Goal: Transaction & Acquisition: Purchase product/service

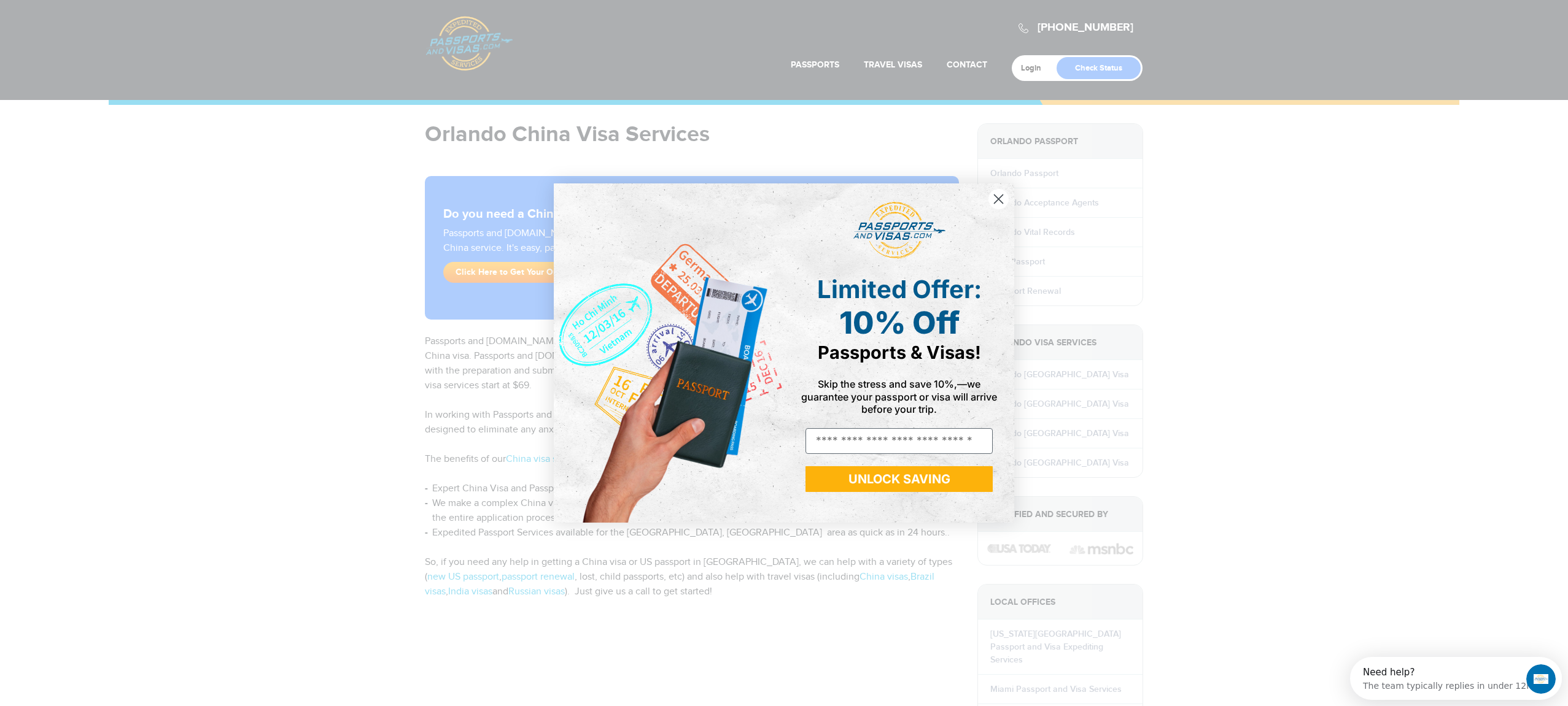
drag, startPoint x: 989, startPoint y: 200, endPoint x: 898, endPoint y: 296, distance: 132.3
click at [897, 294] on div "Close dialog Limited Offer: 10% Off Passports & Visas! Skip the stress and save…" at bounding box center [784, 353] width 461 height 339
click at [993, 192] on circle "Close dialog" at bounding box center [999, 199] width 21 height 21
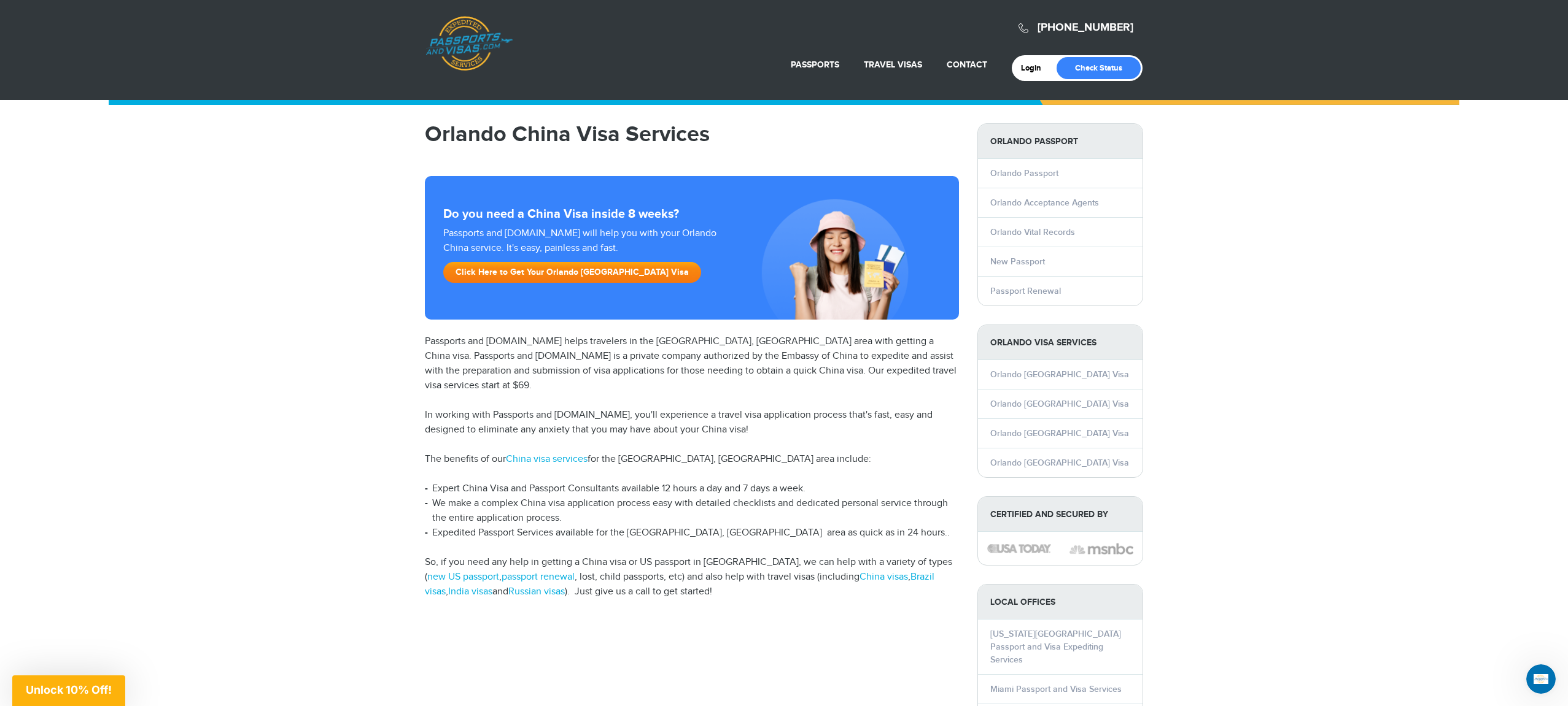
click at [575, 276] on link "Click Here to Get Your Orlando [GEOGRAPHIC_DATA] Visa" at bounding box center [572, 272] width 258 height 21
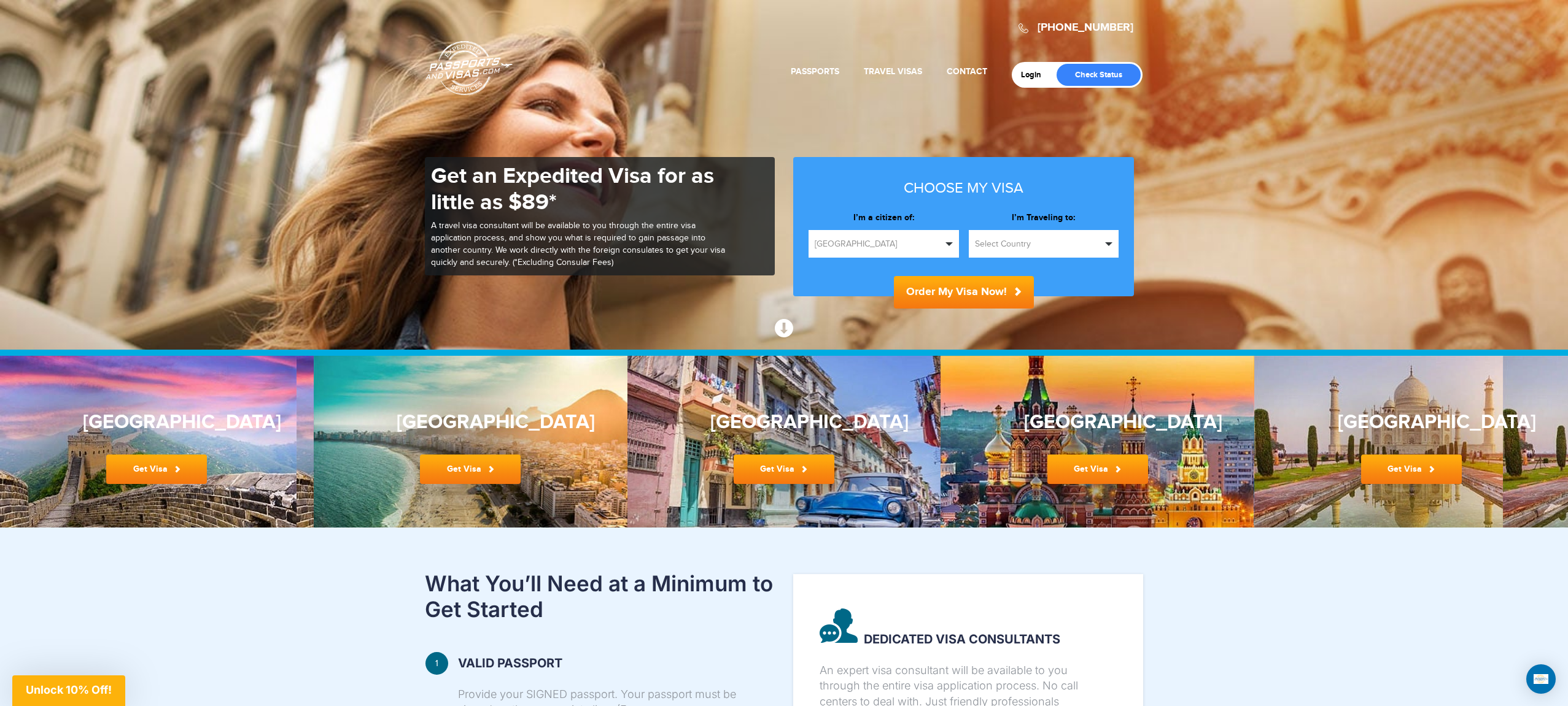
click at [1043, 246] on span "Select Country" at bounding box center [1038, 244] width 127 height 12
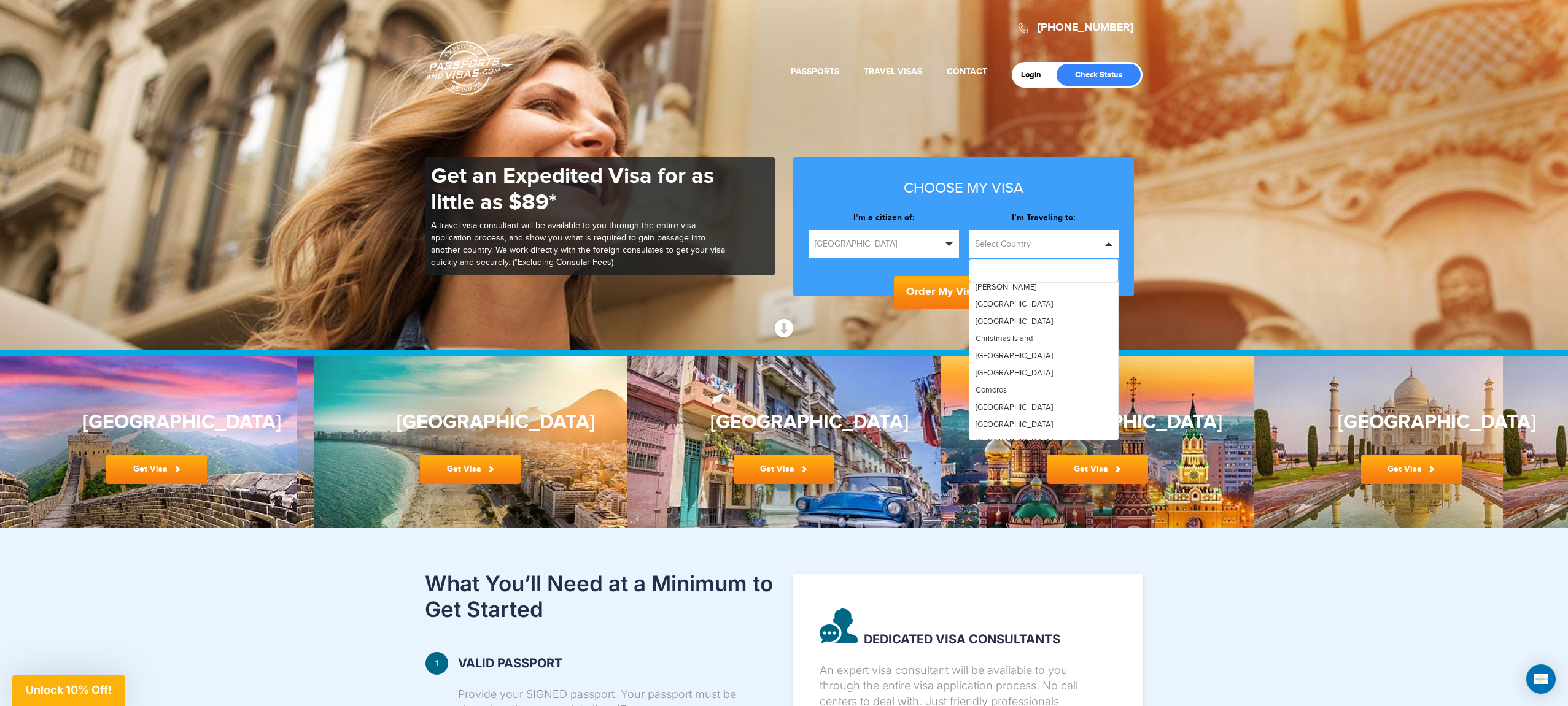
scroll to position [728, 0]
click at [1030, 320] on link "China" at bounding box center [1044, 319] width 149 height 17
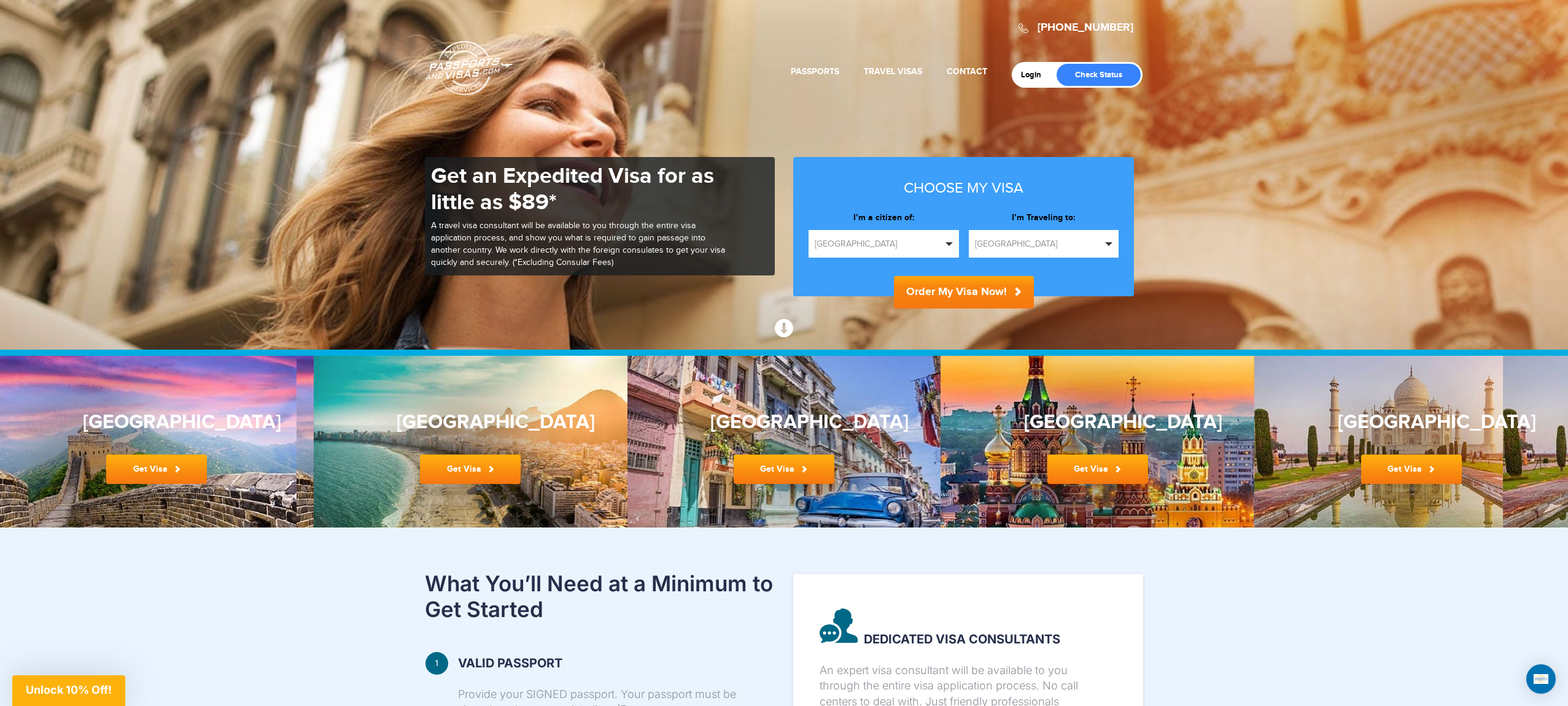
click at [982, 294] on button "Order My Visa Now!" at bounding box center [964, 292] width 140 height 33
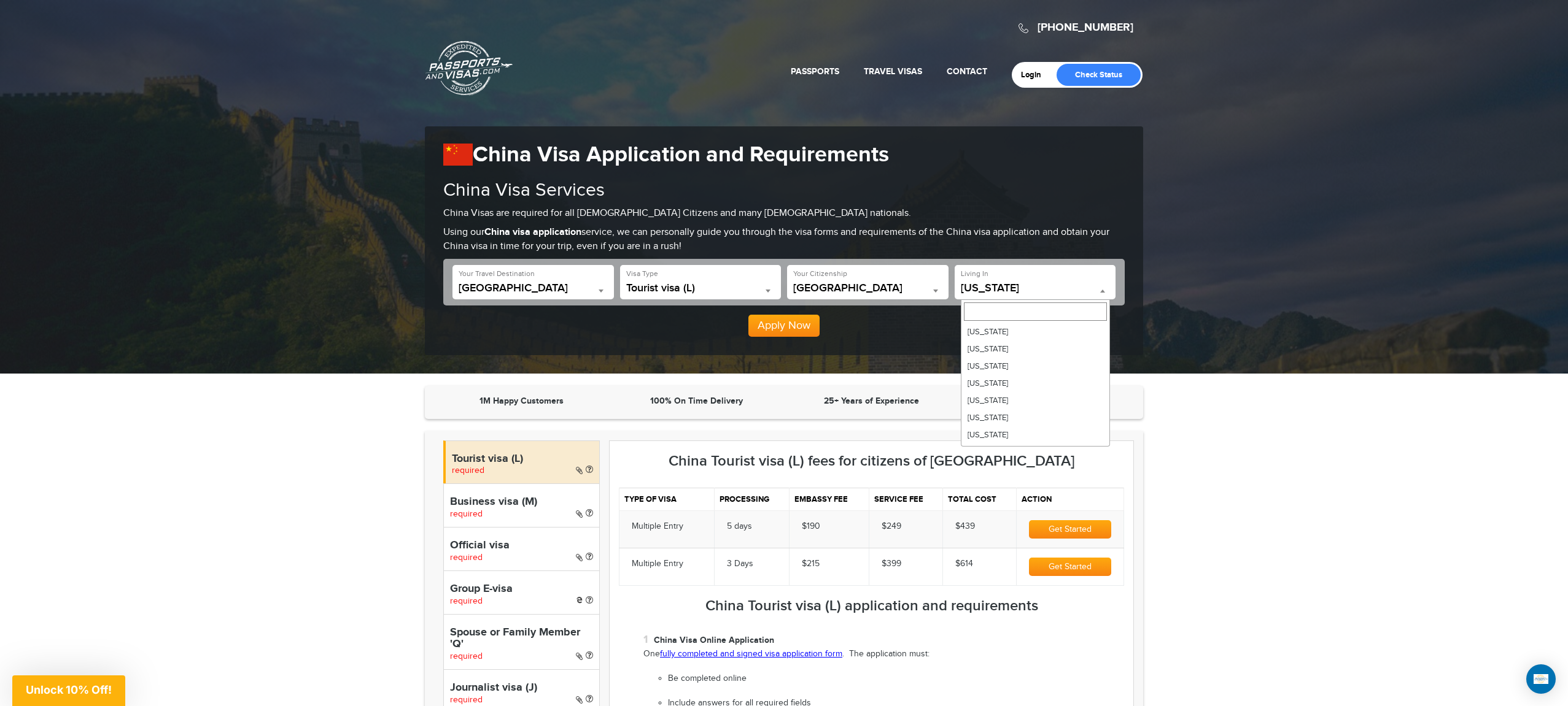
click at [1019, 286] on span "Georgia" at bounding box center [1035, 288] width 149 height 12
select select "**"
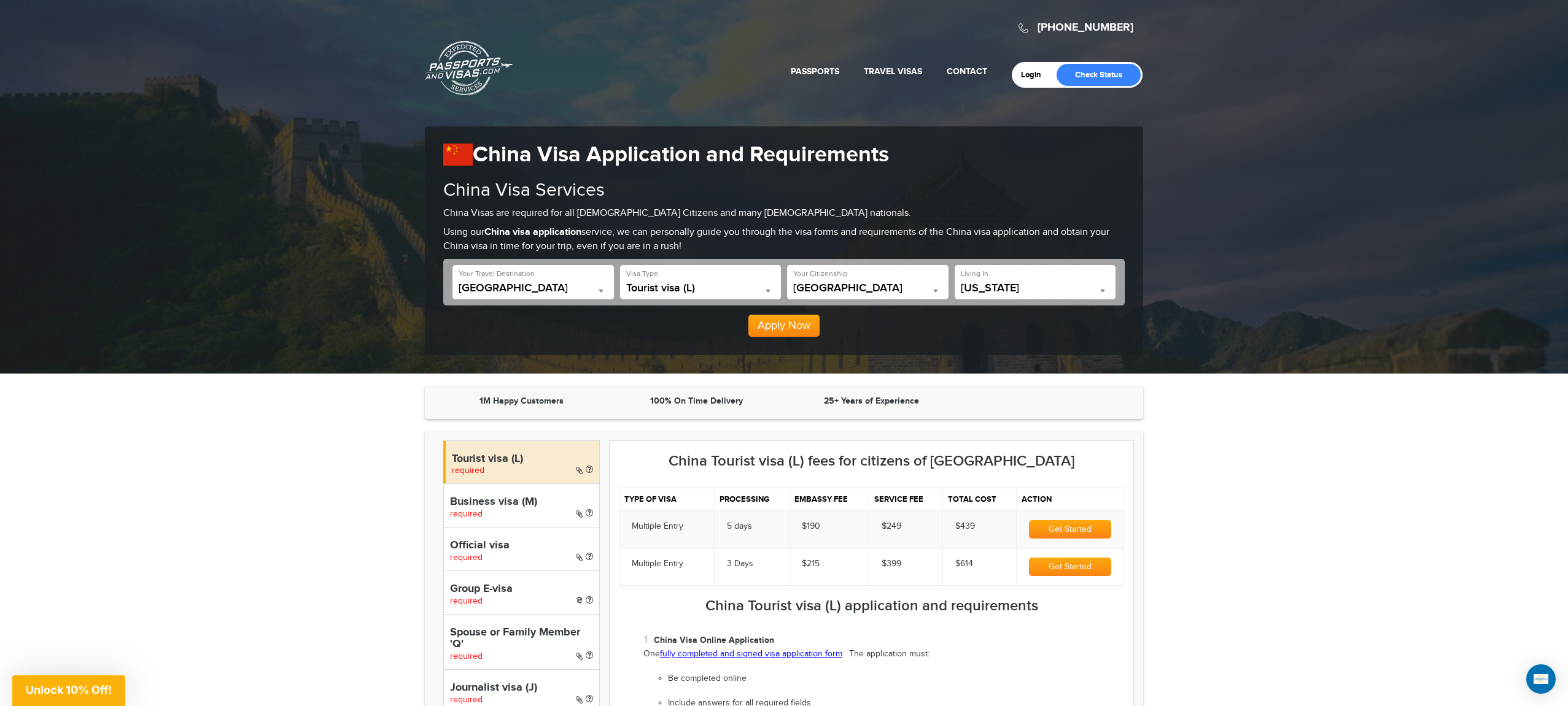
click at [791, 329] on button "Apply Now" at bounding box center [784, 326] width 72 height 22
